Goal: Answer question/provide support: Share knowledge or assist other users

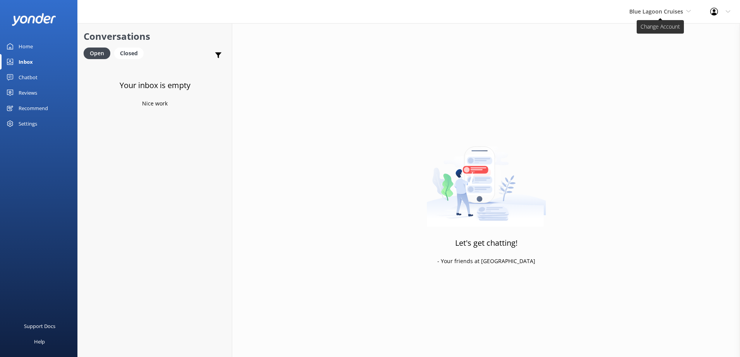
click at [646, 13] on span "Blue Lagoon Cruises" at bounding box center [656, 11] width 54 height 7
click at [650, 35] on link "South Sea Sailing" at bounding box center [657, 32] width 77 height 19
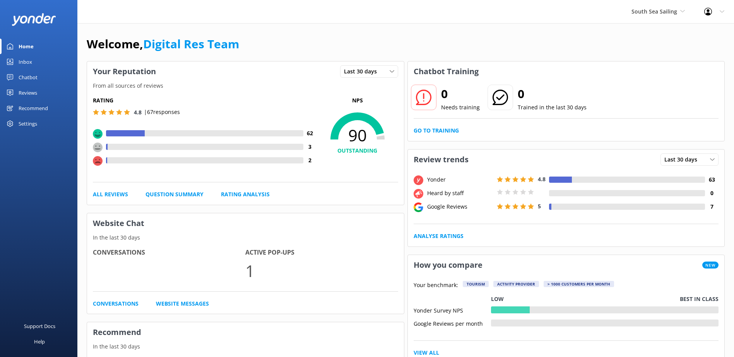
click at [20, 60] on div "Inbox" at bounding box center [26, 61] width 14 height 15
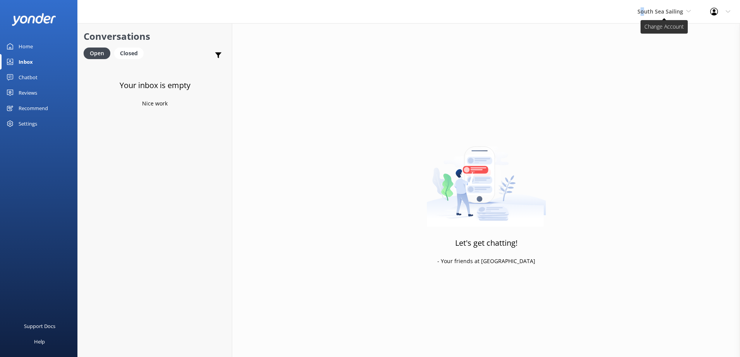
click at [643, 14] on span "South Sea Sailing" at bounding box center [660, 11] width 46 height 7
drag, startPoint x: 643, startPoint y: 14, endPoint x: 642, endPoint y: 50, distance: 35.6
click at [642, 50] on link "South Sea Cruises" at bounding box center [666, 51] width 77 height 19
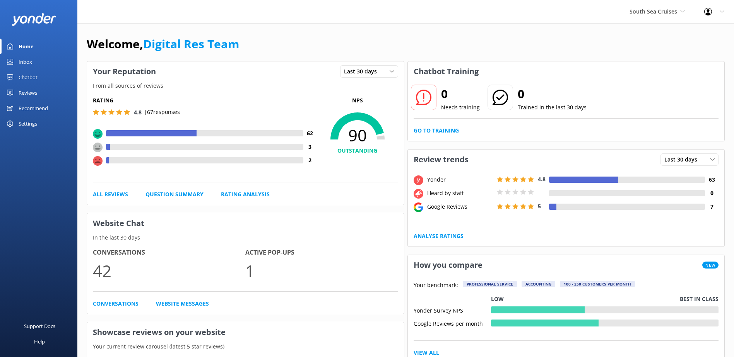
click at [23, 62] on div "Inbox" at bounding box center [26, 61] width 14 height 15
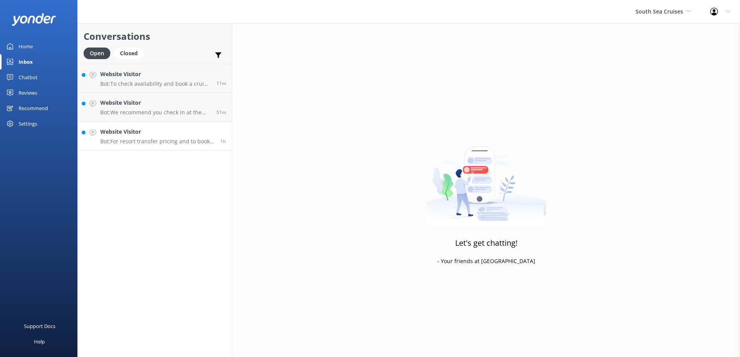
click at [159, 130] on h4 "Website Visitor" at bounding box center [157, 132] width 114 height 9
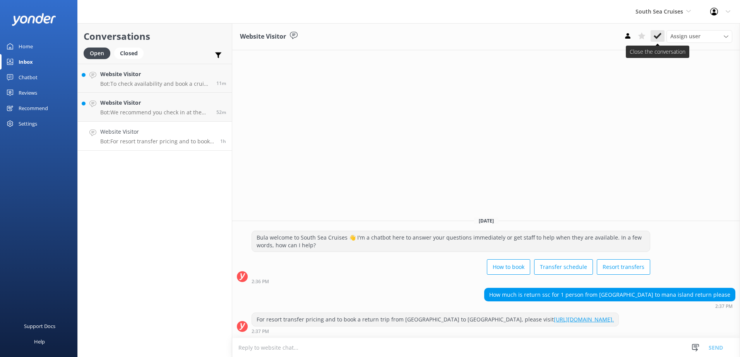
click at [655, 40] on button at bounding box center [657, 36] width 14 height 12
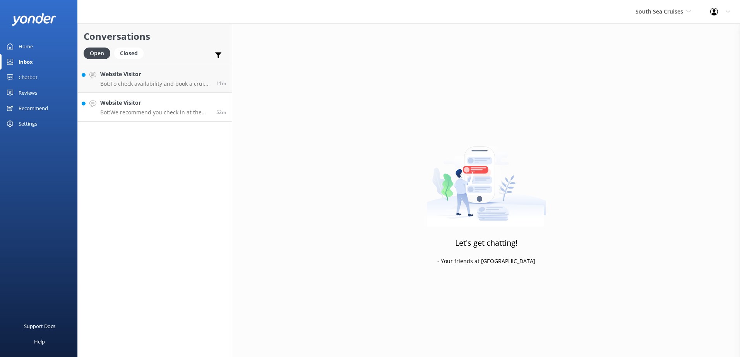
click at [184, 111] on p "Bot: We recommend you check in at the [GEOGRAPHIC_DATA] Cruises Check-in Counte…" at bounding box center [155, 112] width 110 height 7
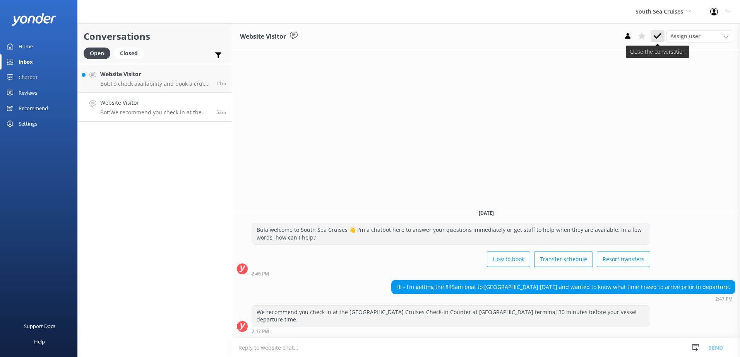
click at [663, 38] on button at bounding box center [657, 36] width 14 height 12
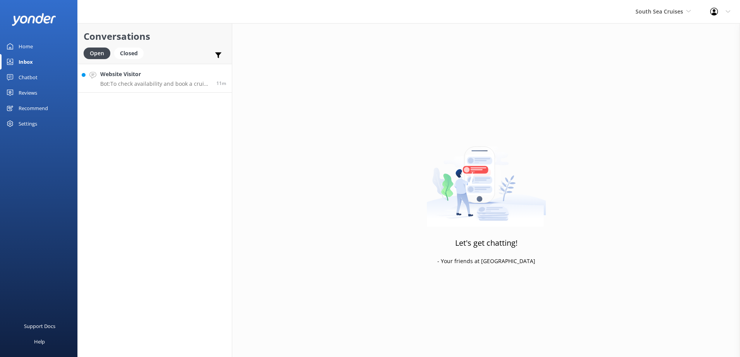
click at [175, 84] on p "Bot: To check availability and book a cruise for [DATE], please visit [URL][DOM…" at bounding box center [155, 83] width 110 height 7
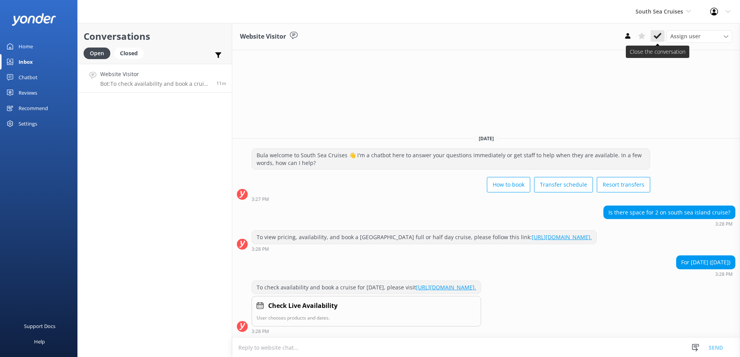
click at [663, 35] on button at bounding box center [657, 36] width 14 height 12
click at [673, 15] on span "South Sea Cruises" at bounding box center [659, 11] width 48 height 7
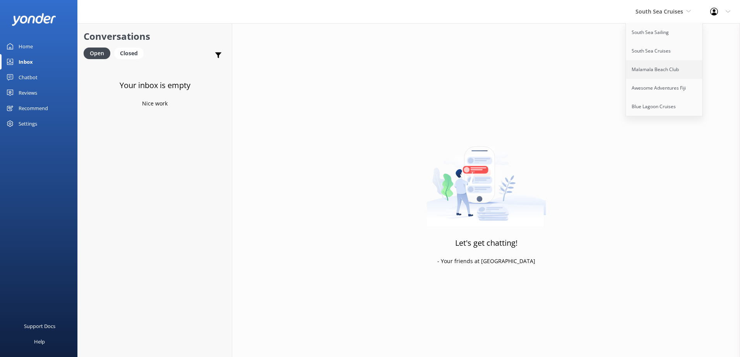
click at [667, 74] on link "Malamala Beach Club" at bounding box center [664, 69] width 77 height 19
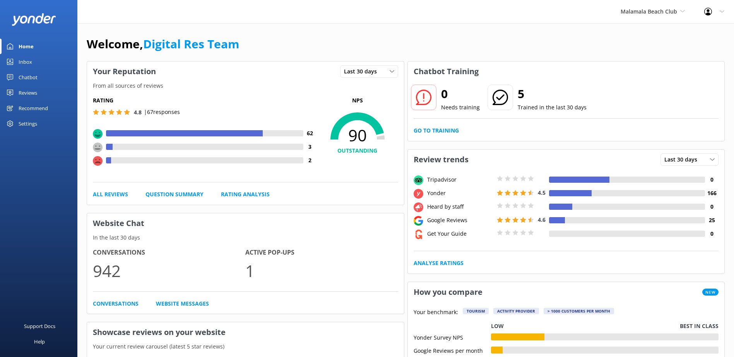
click at [29, 67] on div "Inbox" at bounding box center [26, 61] width 14 height 15
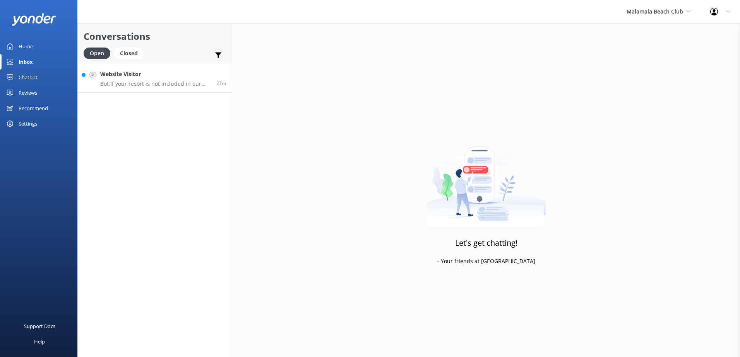
click at [182, 82] on p "Bot: If your resort is not included in our pre-booked scheduled courtesy coach …" at bounding box center [155, 83] width 110 height 7
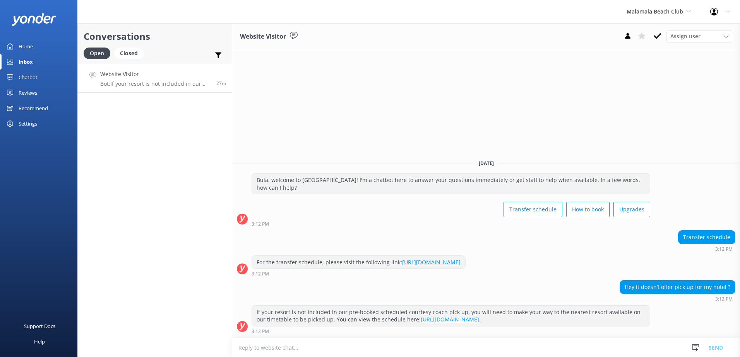
click at [494, 354] on textarea at bounding box center [486, 348] width 508 height 19
click at [494, 349] on textarea at bounding box center [486, 348] width 508 height 19
type textarea "Kindly advise us of your resort of stay, so we can assist you accordingly."
click at [712, 348] on button "Send" at bounding box center [715, 347] width 29 height 19
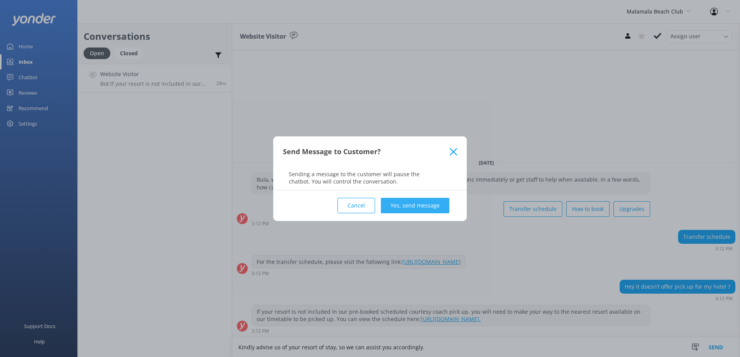
click at [433, 207] on button "Yes, send message" at bounding box center [415, 205] width 68 height 15
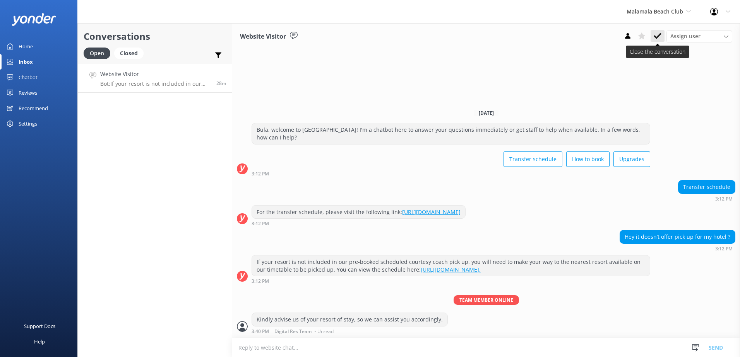
click at [657, 31] on button at bounding box center [657, 36] width 14 height 12
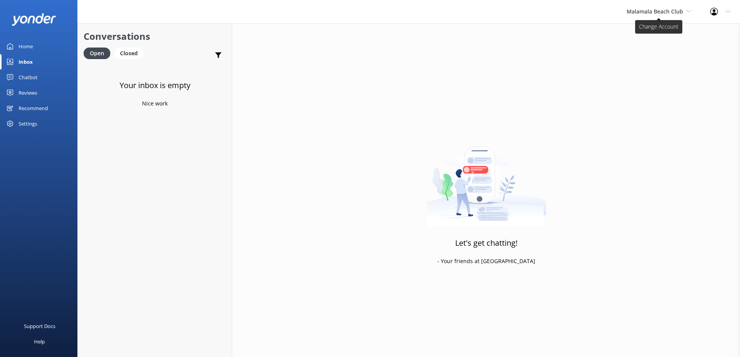
click at [669, 15] on span "Malamala Beach Club" at bounding box center [658, 11] width 64 height 9
click at [644, 87] on link "Awesome Adventures Fiji" at bounding box center [655, 88] width 77 height 19
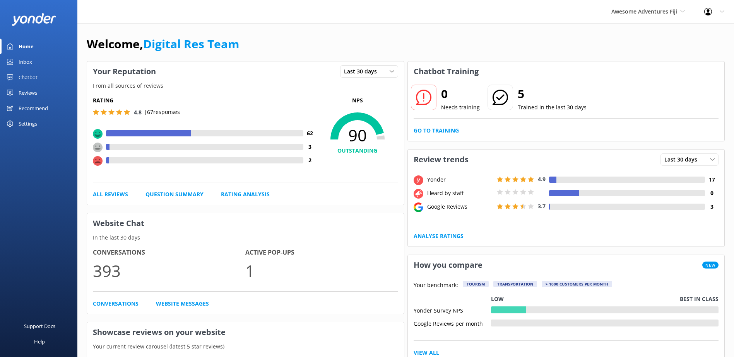
click at [39, 60] on link "Inbox" at bounding box center [38, 61] width 77 height 15
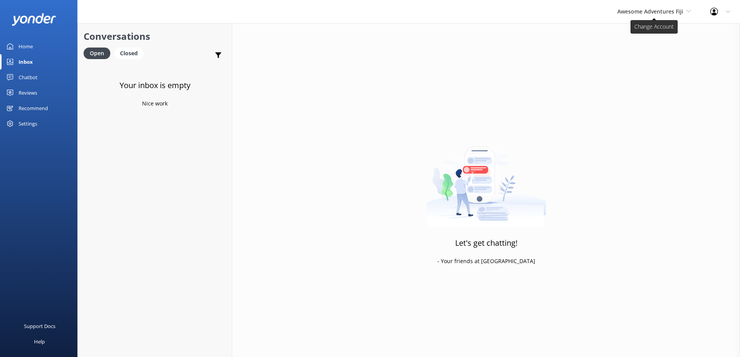
click at [671, 8] on span "Awesome Adventures Fiji" at bounding box center [650, 11] width 66 height 7
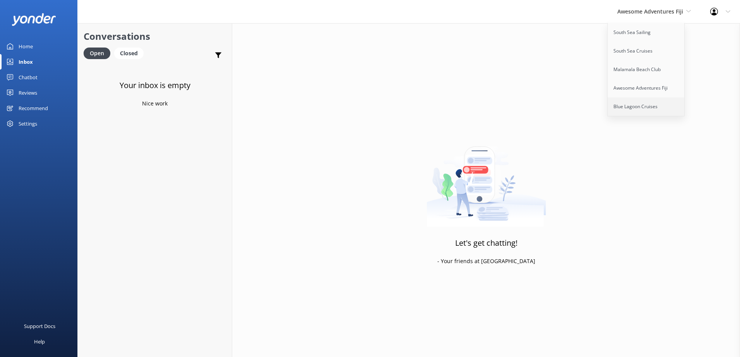
click at [640, 102] on link "Blue Lagoon Cruises" at bounding box center [645, 106] width 77 height 19
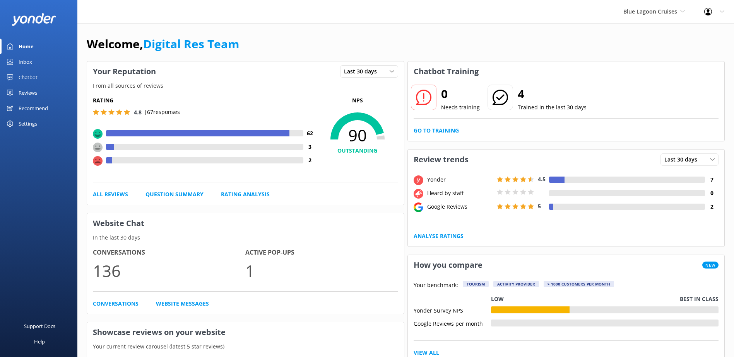
click at [39, 62] on link "Inbox" at bounding box center [38, 61] width 77 height 15
